Goal: Information Seeking & Learning: Learn about a topic

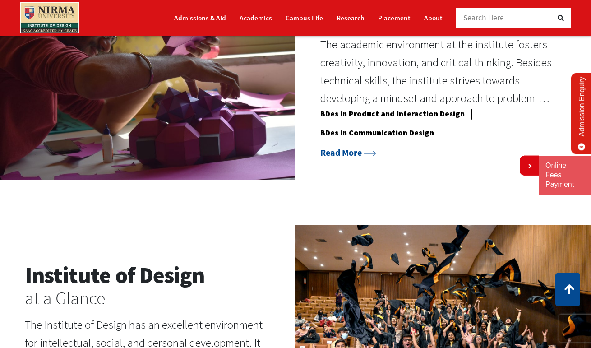
scroll to position [733, 0]
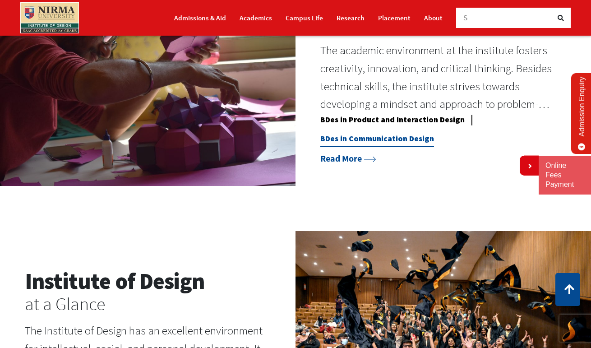
click at [349, 141] on link "BDes in Communication Design" at bounding box center [377, 141] width 114 height 14
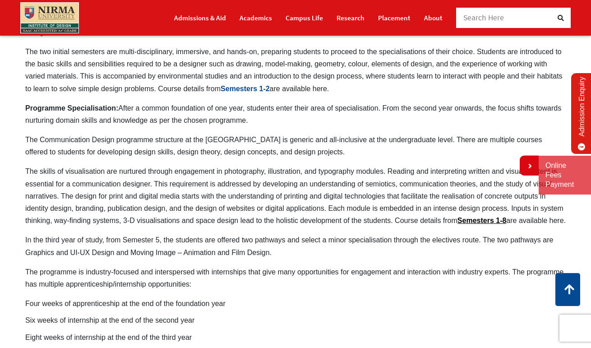
scroll to position [483, 0]
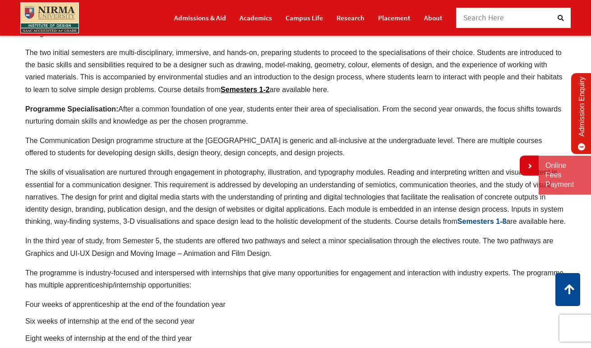
click at [476, 220] on link "Semesters 1-8" at bounding box center [481, 221] width 49 height 8
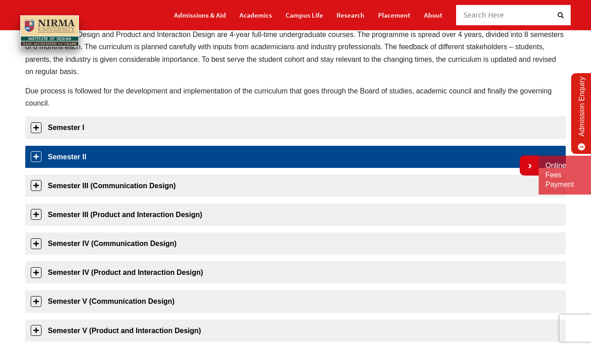
scroll to position [146, 0]
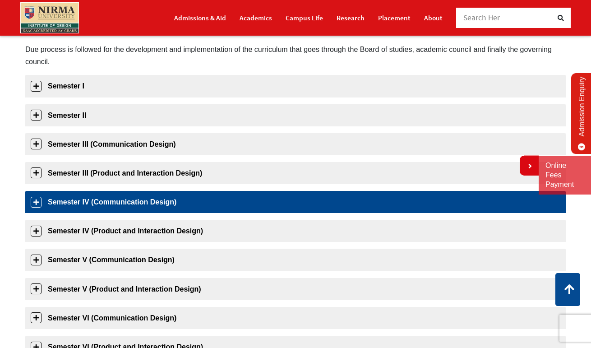
click at [55, 194] on link "Semester IV (Communication Design)" at bounding box center [295, 202] width 541 height 22
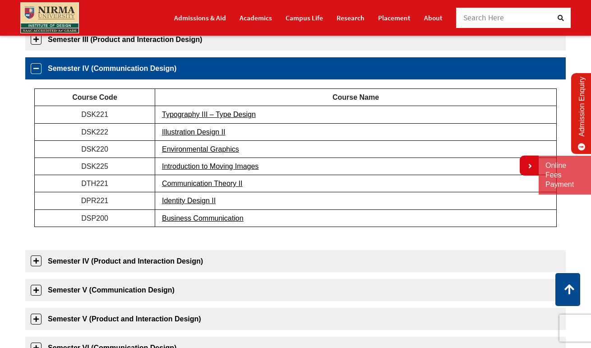
scroll to position [296, 0]
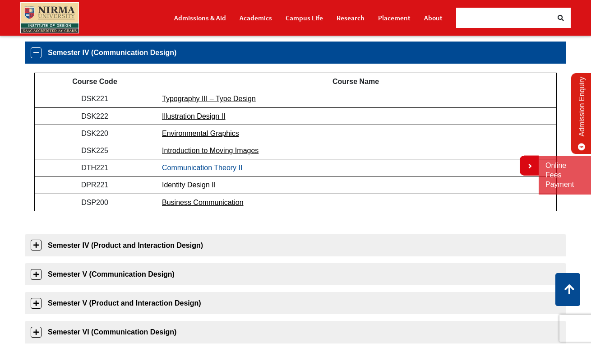
click at [176, 171] on link "Communication Theory II" at bounding box center [202, 168] width 80 height 8
